Goal: Information Seeking & Learning: Stay updated

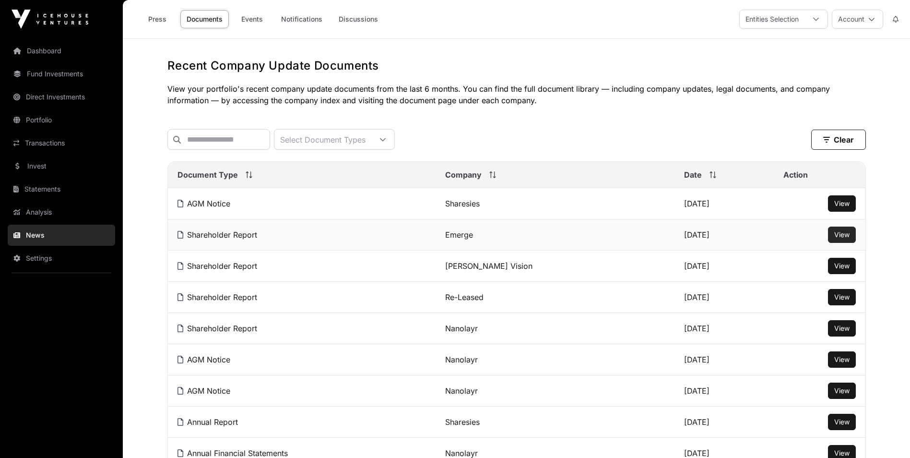
click at [848, 238] on span "View" at bounding box center [841, 234] width 15 height 8
click at [840, 270] on span "View" at bounding box center [841, 266] width 15 height 8
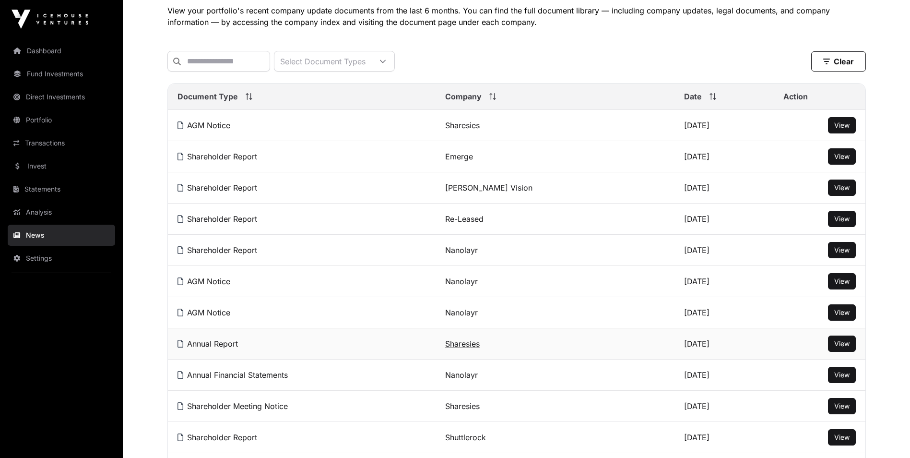
scroll to position [96, 0]
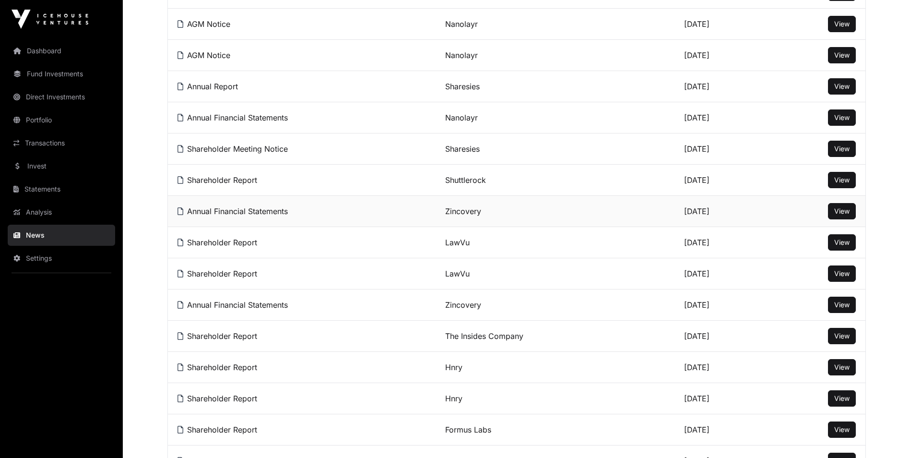
scroll to position [336, 0]
click at [845, 369] on span "View" at bounding box center [841, 366] width 15 height 8
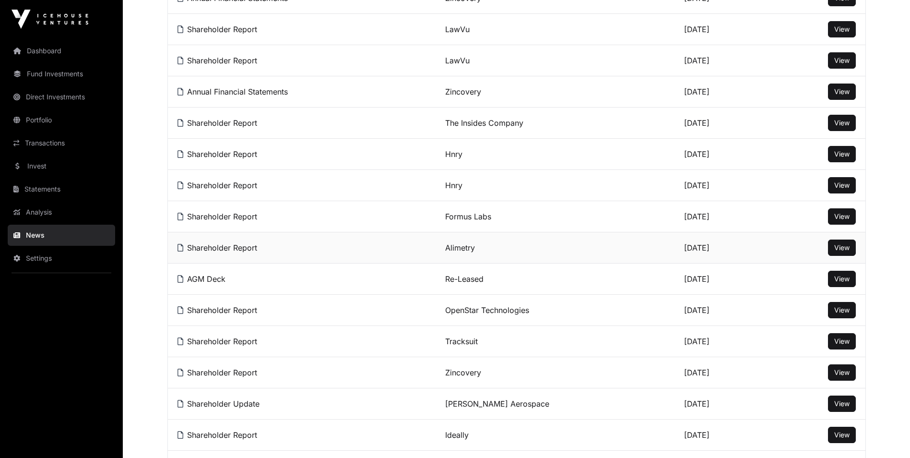
scroll to position [576, 0]
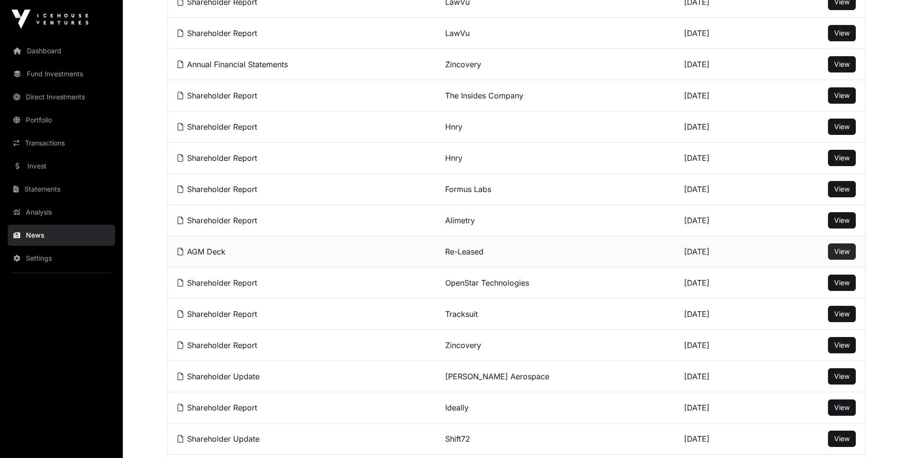
click at [836, 255] on span "View" at bounding box center [841, 251] width 15 height 8
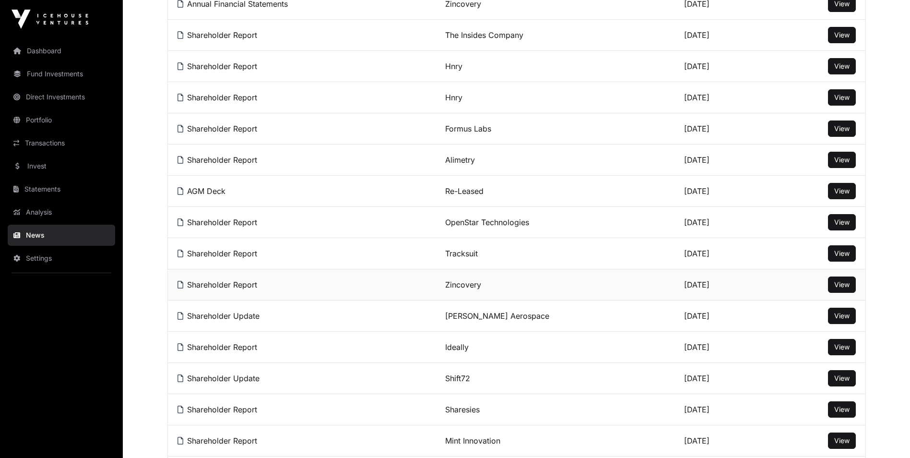
scroll to position [624, 0]
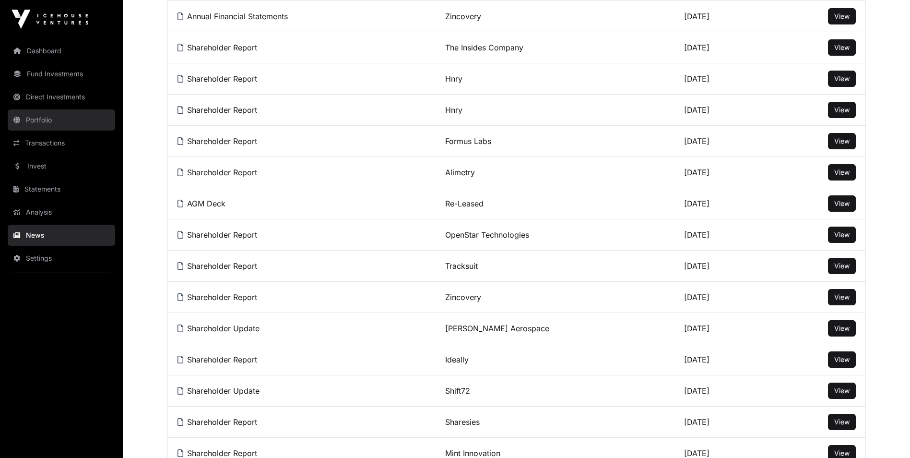
click at [38, 116] on link "Portfolio" at bounding box center [61, 119] width 107 height 21
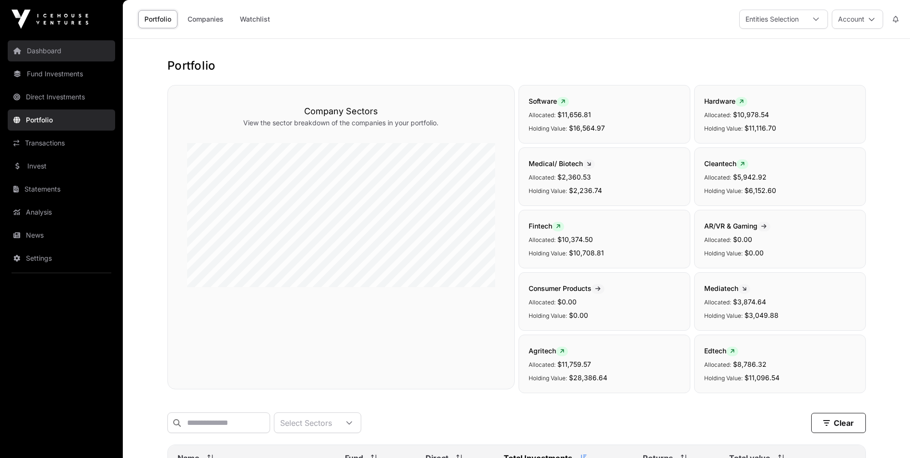
click at [55, 54] on link "Dashboard" at bounding box center [61, 50] width 107 height 21
